Goal: Task Accomplishment & Management: Use online tool/utility

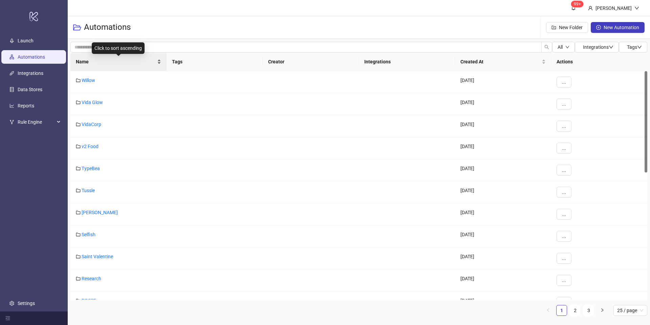
click at [160, 60] on div "Name" at bounding box center [118, 61] width 85 height 7
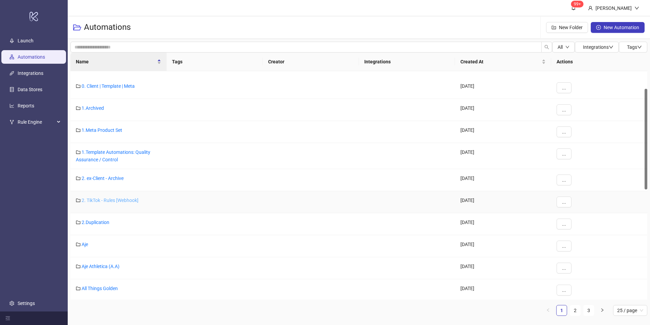
scroll to position [40, 0]
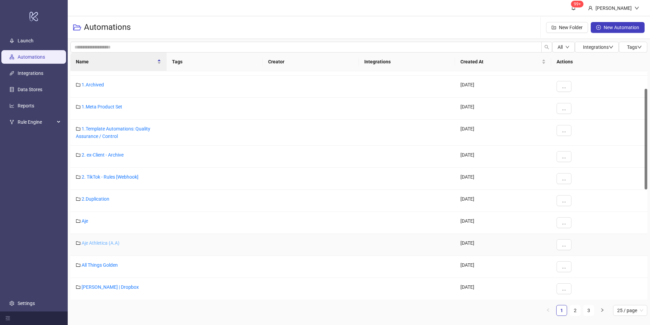
click at [106, 243] on link "Aje Athletica (A.A)" at bounding box center [101, 242] width 38 height 5
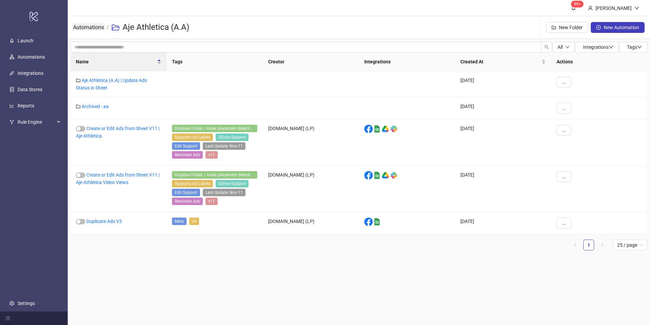
click at [96, 26] on link "Automations" at bounding box center [89, 26] width 34 height 7
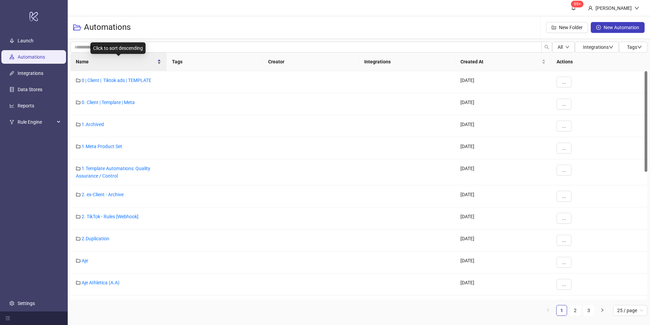
click at [158, 59] on div "Name" at bounding box center [118, 61] width 85 height 7
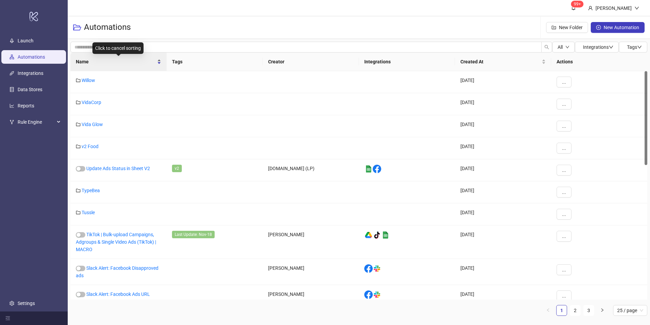
click at [161, 61] on div "Name" at bounding box center [118, 61] width 85 height 7
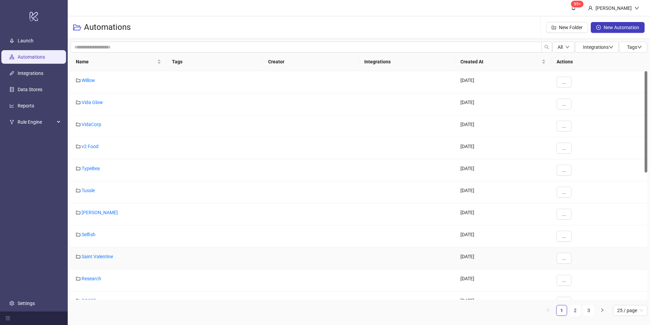
scroll to position [1, 0]
click at [97, 211] on link "[PERSON_NAME]" at bounding box center [100, 210] width 36 height 5
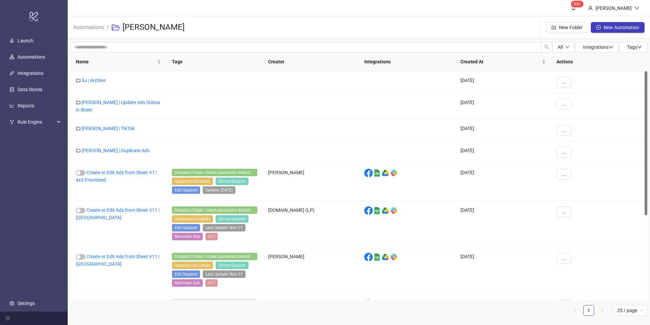
click at [90, 30] on span "Automations" at bounding box center [88, 27] width 31 height 8
click at [99, 24] on link "Automations" at bounding box center [89, 26] width 34 height 7
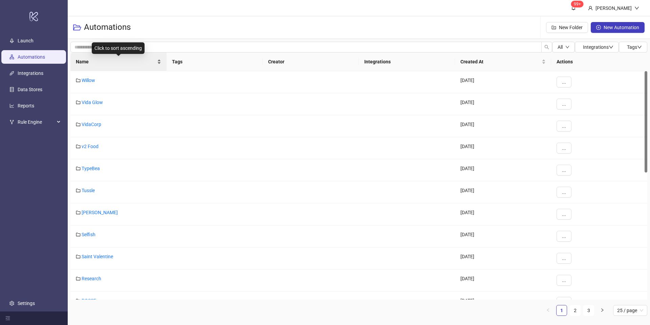
click at [160, 58] on div "Name" at bounding box center [118, 61] width 85 height 7
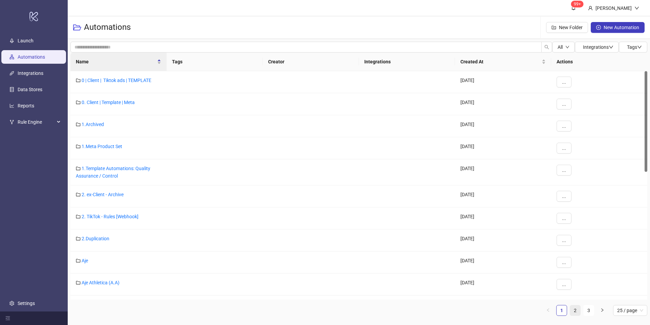
click at [580, 310] on link "2" at bounding box center [575, 310] width 10 height 10
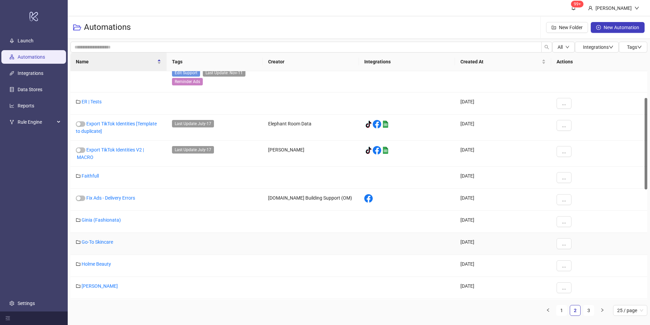
scroll to position [66, 0]
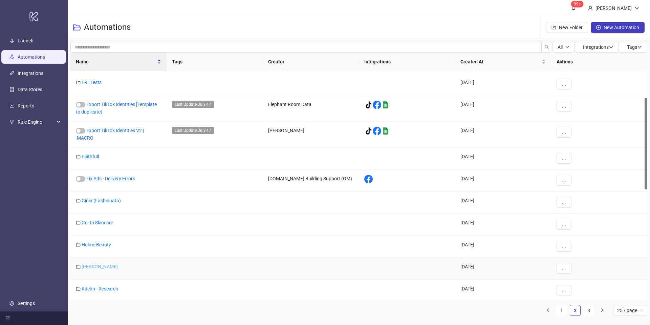
click at [97, 265] on link "[PERSON_NAME]" at bounding box center [100, 266] width 36 height 5
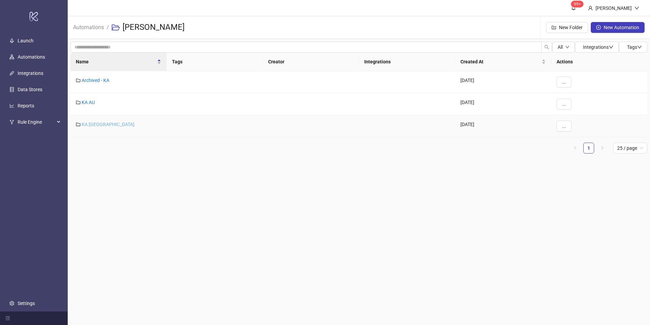
drag, startPoint x: 87, startPoint y: 128, endPoint x: 90, endPoint y: 126, distance: 4.1
click at [88, 128] on div "KA [GEOGRAPHIC_DATA]" at bounding box center [118, 126] width 96 height 22
click at [91, 125] on link "KA [GEOGRAPHIC_DATA]" at bounding box center [108, 124] width 53 height 5
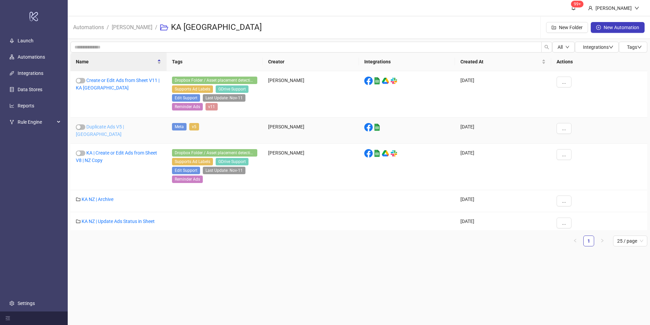
click at [108, 125] on link "Duplicate Ads V5 | [GEOGRAPHIC_DATA]" at bounding box center [100, 130] width 48 height 13
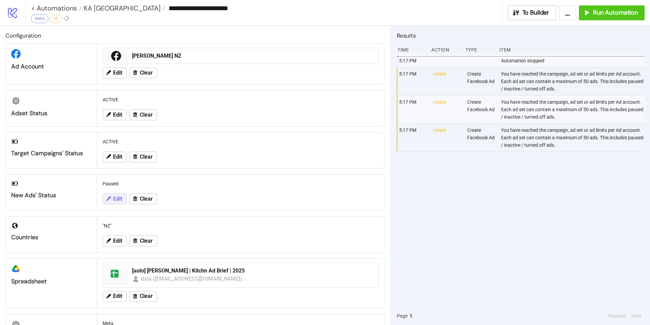
click at [109, 199] on icon at bounding box center [108, 198] width 5 height 5
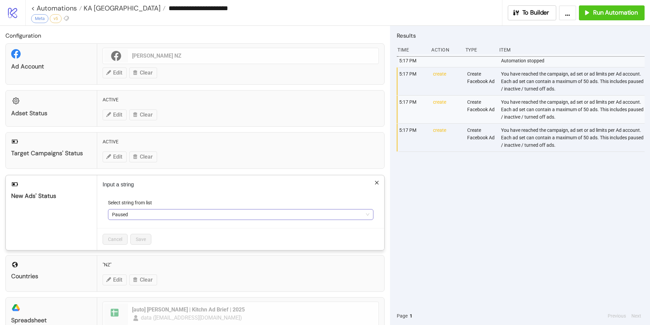
click at [134, 214] on span "Paused" at bounding box center [240, 214] width 257 height 10
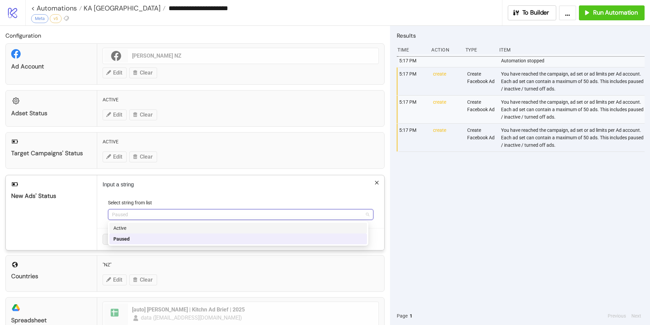
click at [137, 229] on div "Active" at bounding box center [238, 227] width 250 height 7
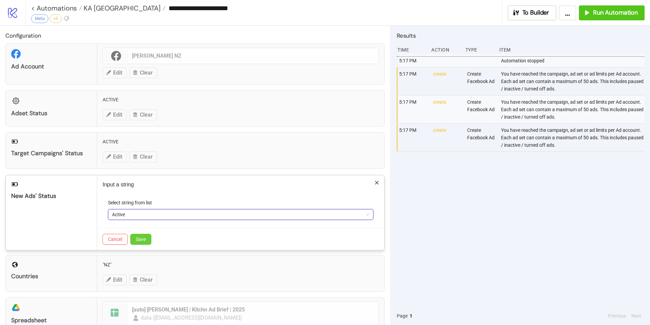
click at [138, 238] on span "Save" at bounding box center [141, 238] width 10 height 5
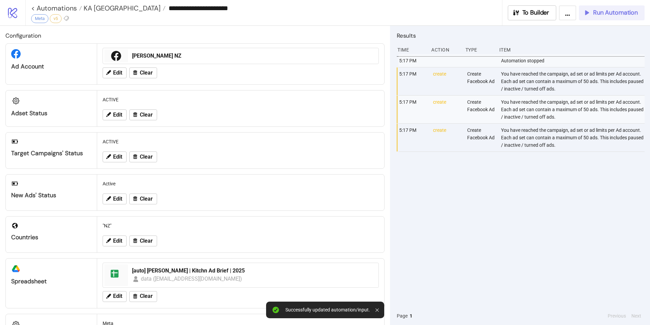
click at [604, 16] on span "Run Automation" at bounding box center [615, 13] width 45 height 8
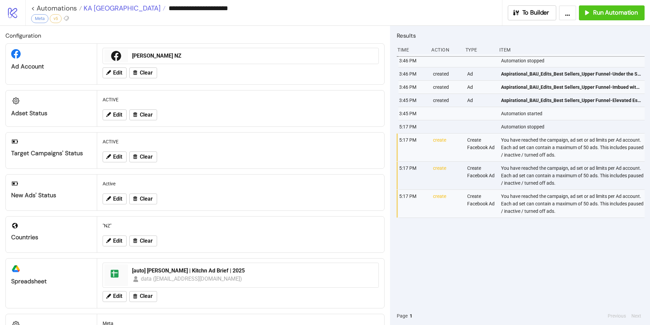
click at [98, 9] on span "KA [GEOGRAPHIC_DATA]" at bounding box center [121, 8] width 79 height 9
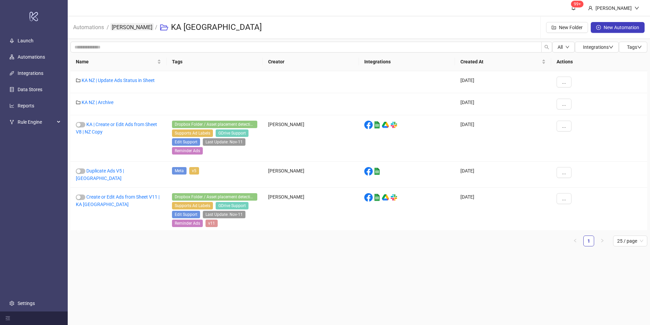
click at [133, 25] on link "[PERSON_NAME]" at bounding box center [131, 26] width 43 height 7
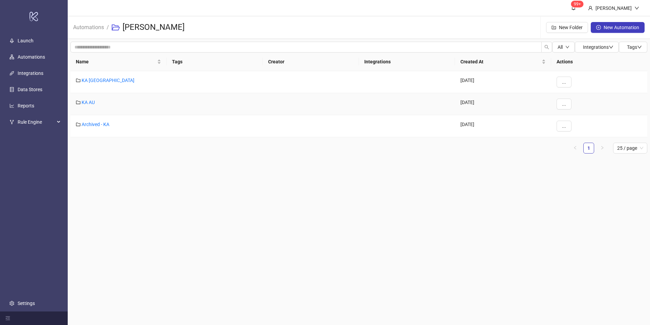
click at [89, 106] on div "KA AU" at bounding box center [118, 104] width 96 height 22
click at [89, 104] on link "KA AU" at bounding box center [88, 102] width 13 height 5
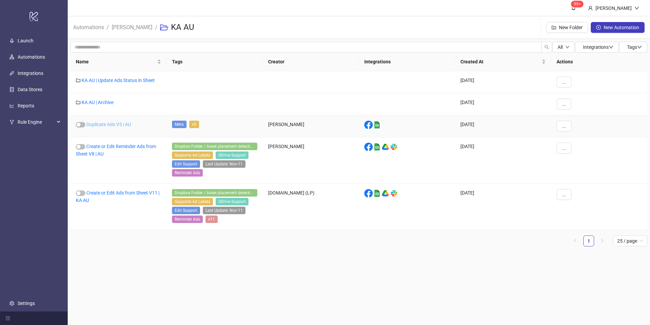
click at [110, 123] on link "Duplicate Ads V5 | AU" at bounding box center [108, 124] width 45 height 5
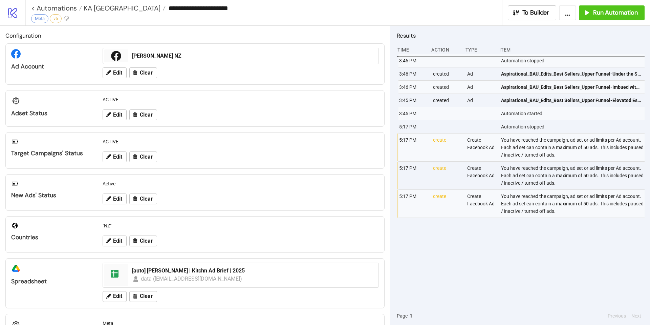
type input "**********"
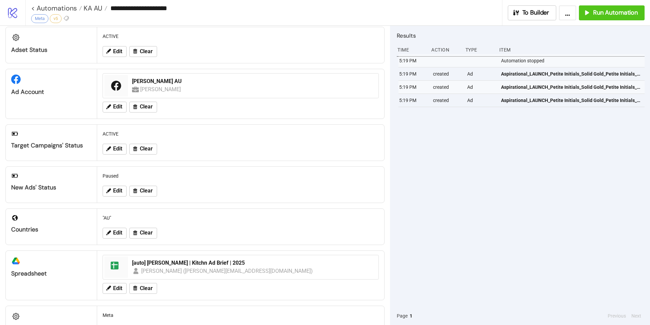
scroll to position [16, 0]
click at [112, 195] on button "Edit" at bounding box center [115, 192] width 24 height 11
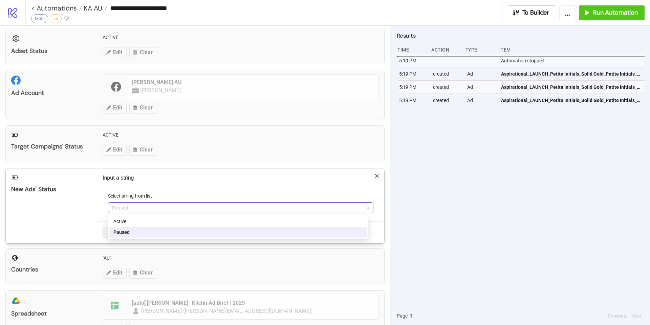
click at [156, 207] on span "Paused" at bounding box center [240, 208] width 257 height 10
click at [141, 218] on div "Active" at bounding box center [238, 220] width 250 height 7
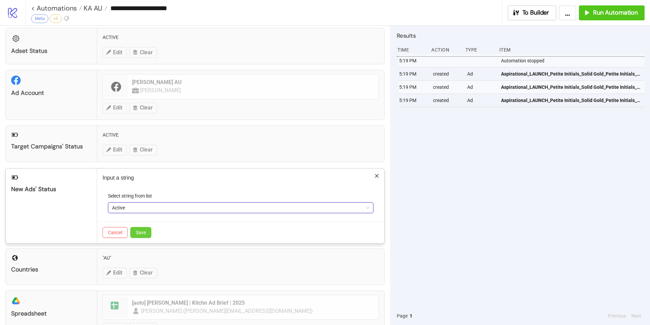
click at [148, 235] on button "Save" at bounding box center [140, 232] width 21 height 11
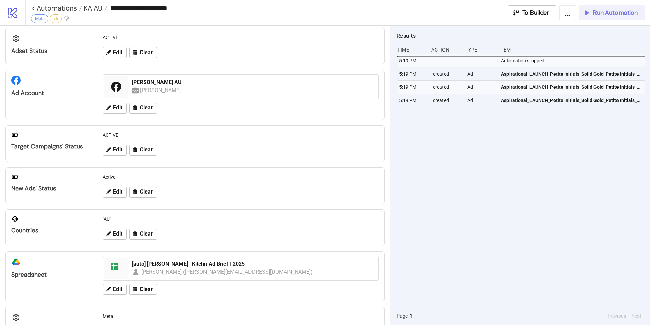
click at [619, 15] on span "Run Automation" at bounding box center [615, 13] width 45 height 8
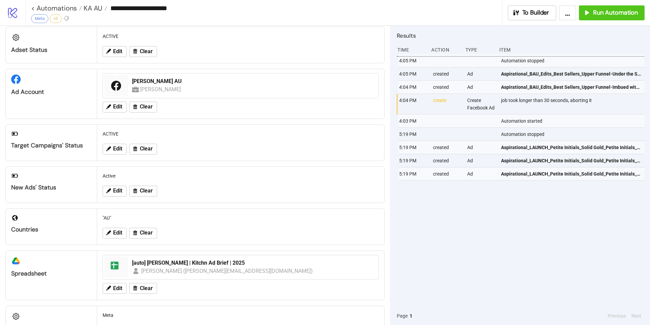
scroll to position [17, 0]
click at [605, 14] on span "Run Automation" at bounding box center [615, 13] width 45 height 8
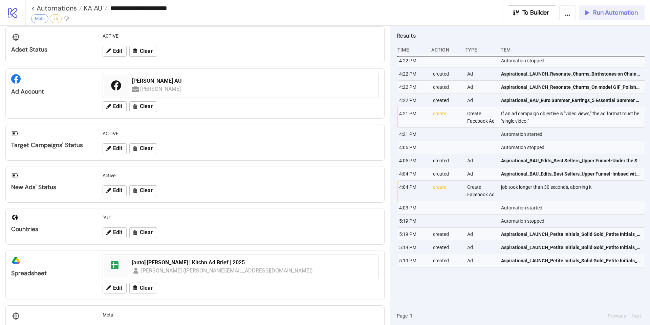
click at [594, 12] on span "Run Automation" at bounding box center [615, 13] width 45 height 8
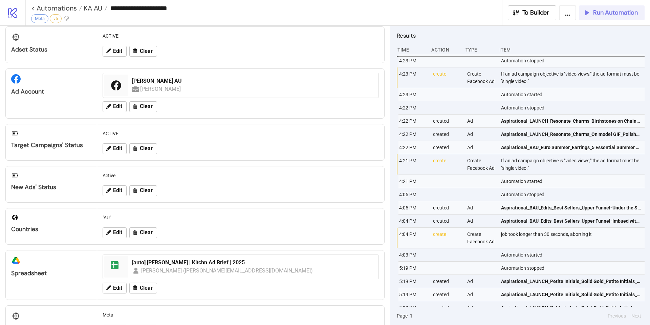
click at [601, 12] on span "Run Automation" at bounding box center [615, 13] width 45 height 8
